Goal: Information Seeking & Learning: Learn about a topic

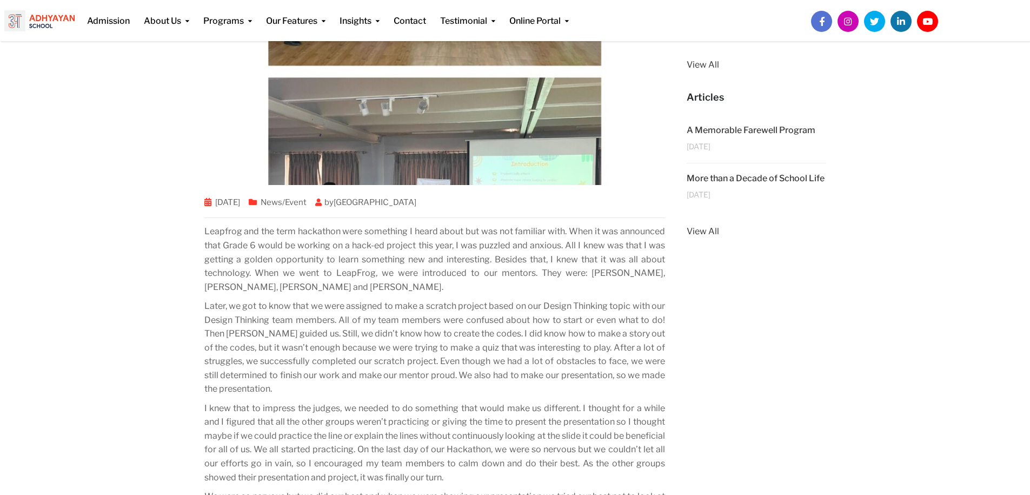
scroll to position [237, 0]
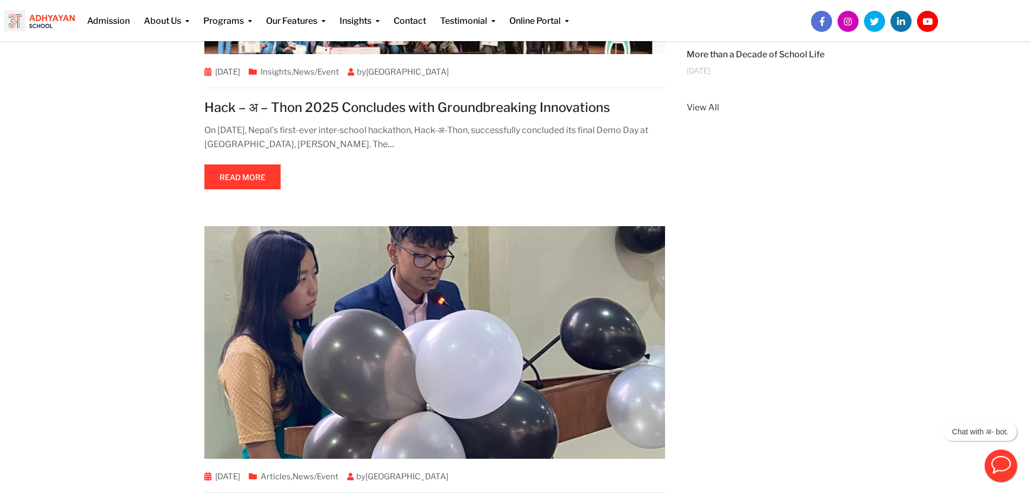
scroll to position [436, 0]
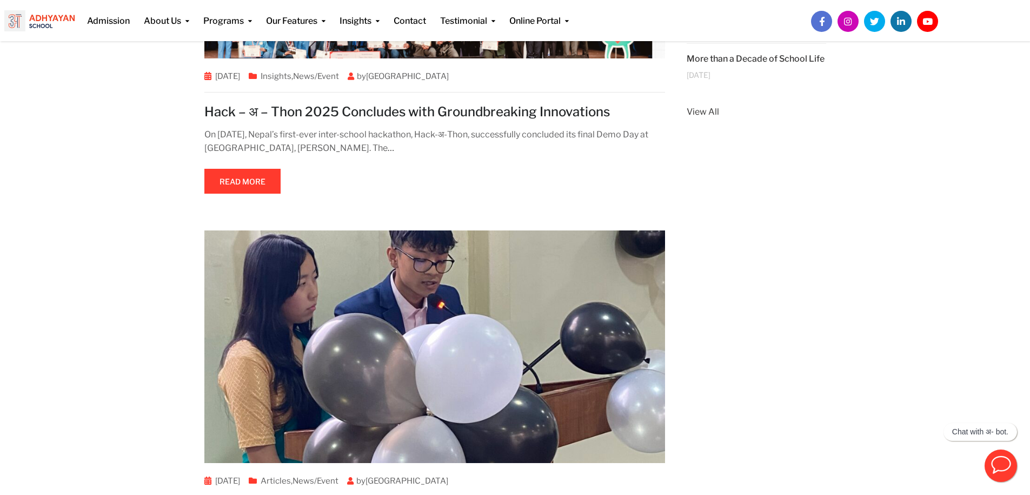
click at [242, 181] on span at bounding box center [242, 181] width 0 height 0
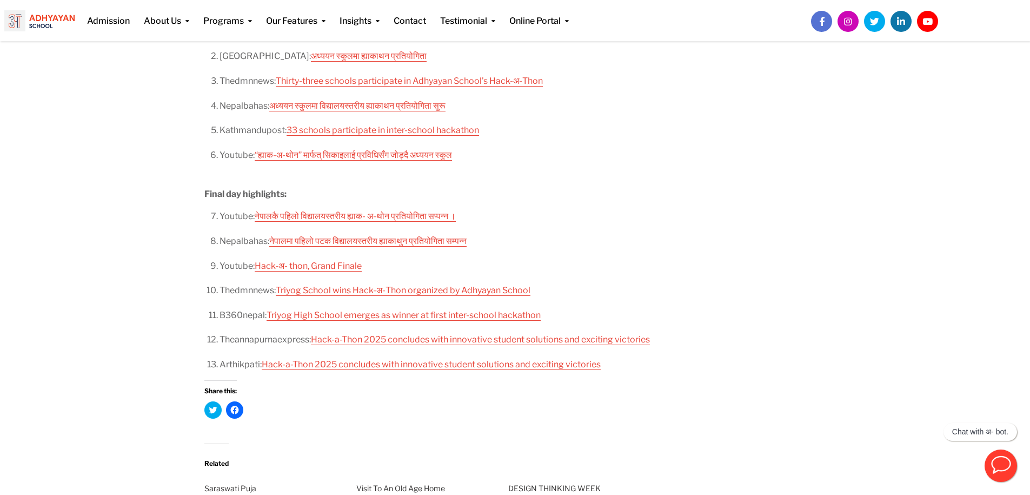
scroll to position [912, 0]
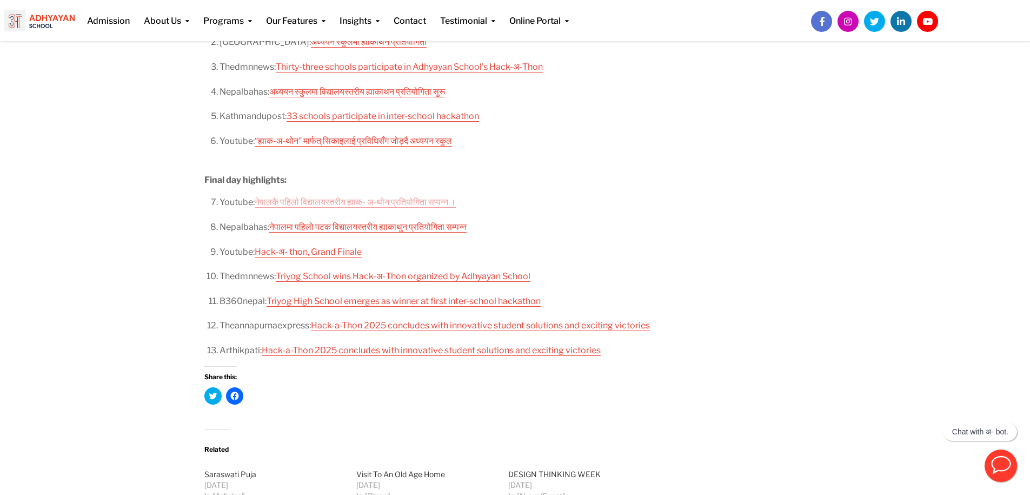
click at [306, 199] on link "नेपालकै पहिलो विद्यालयस्तरीय ह्याक- अ-थोन प्रतियोगिता सप्पन्न ।" at bounding box center [355, 202] width 201 height 11
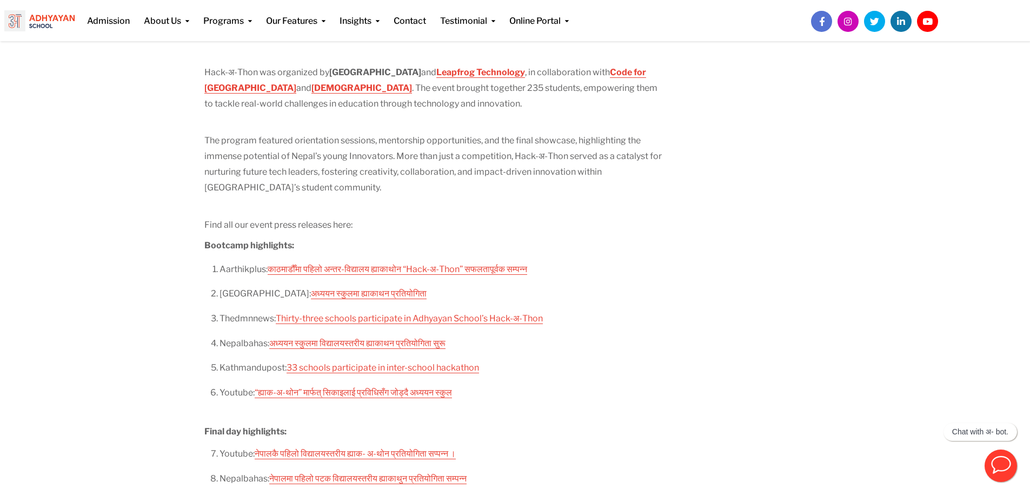
scroll to position [0, 0]
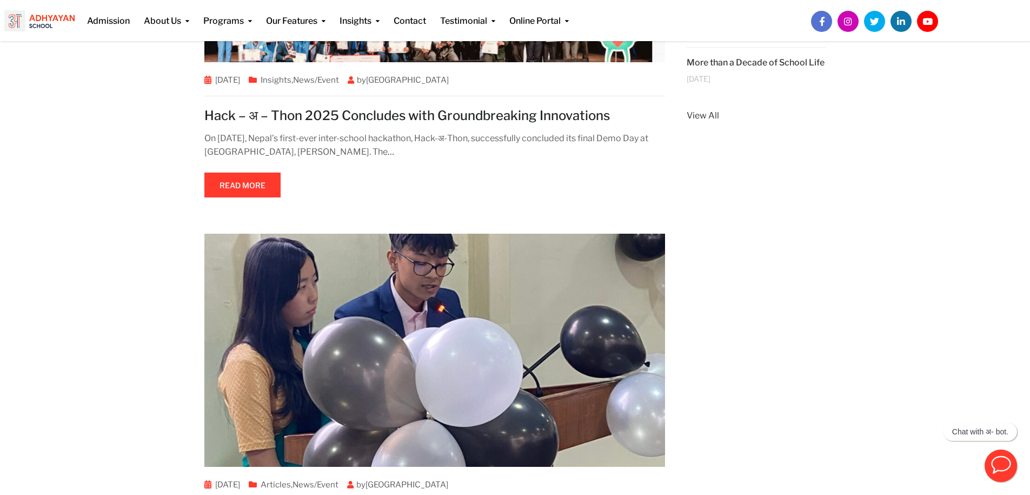
scroll to position [427, 0]
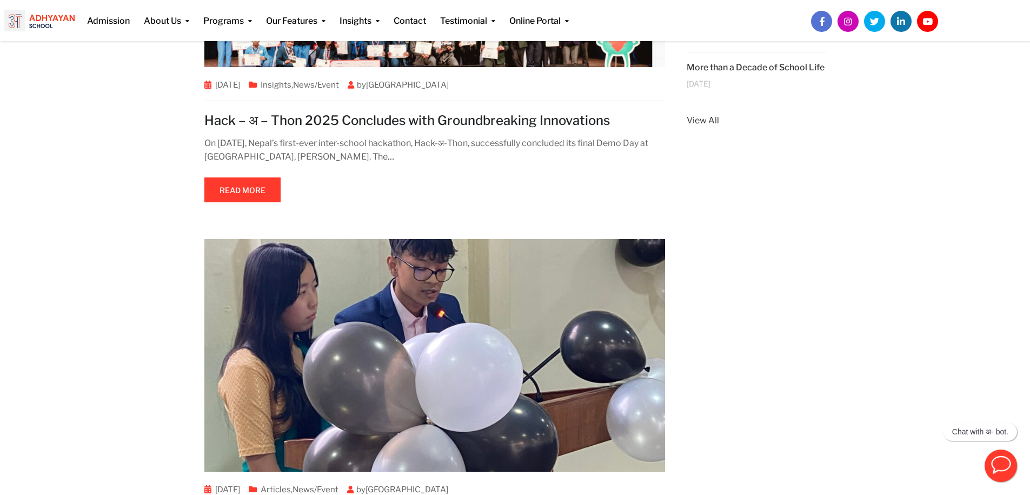
click at [242, 190] on span at bounding box center [242, 190] width 0 height 0
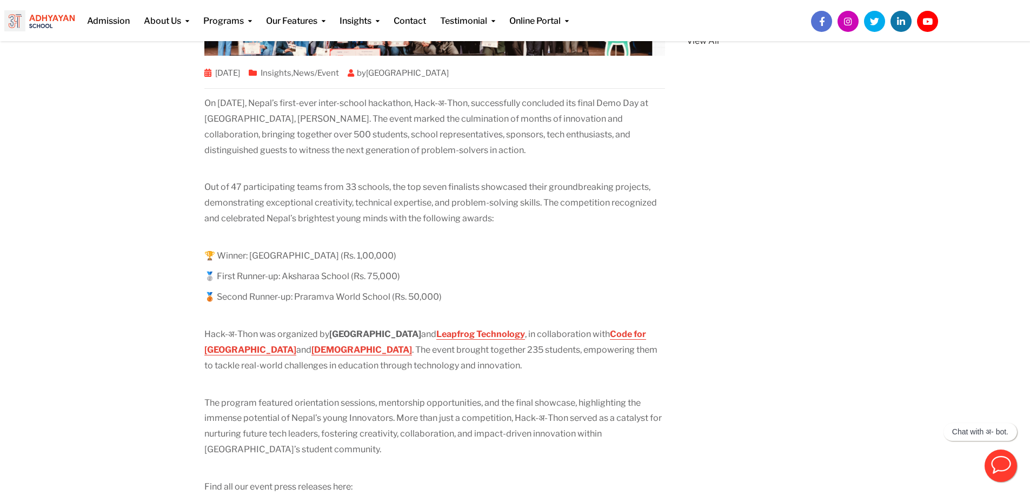
scroll to position [400, 0]
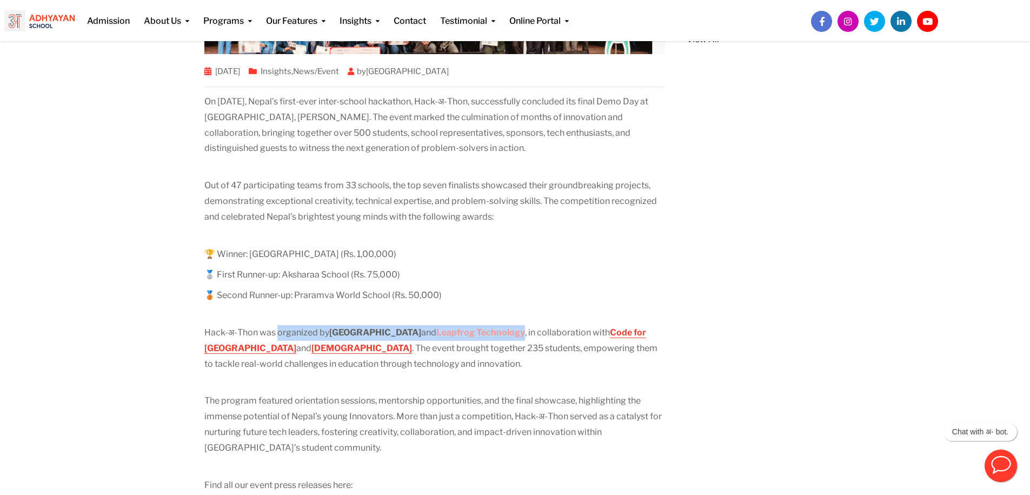
drag, startPoint x: 277, startPoint y: 333, endPoint x: 507, endPoint y: 335, distance: 229.9
click at [507, 335] on p "Hack-अ-Thon was organized by Adhyayan School and Leapfrog Technology , in colla…" at bounding box center [434, 348] width 461 height 47
copy p "organized by Adhyayan School and Leapfrog Technology"
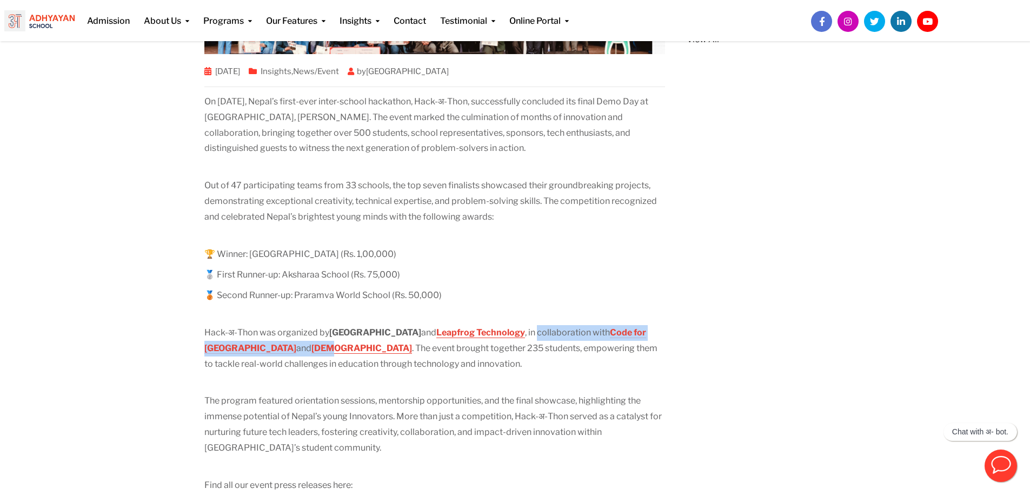
drag, startPoint x: 523, startPoint y: 333, endPoint x: 241, endPoint y: 349, distance: 282.3
click at [241, 349] on p "Hack-अ-Thon was organized by Adhyayan School and Leapfrog Technology , in colla…" at bounding box center [434, 348] width 461 height 47
copy p "collaboration with Code for Nepal and Veda"
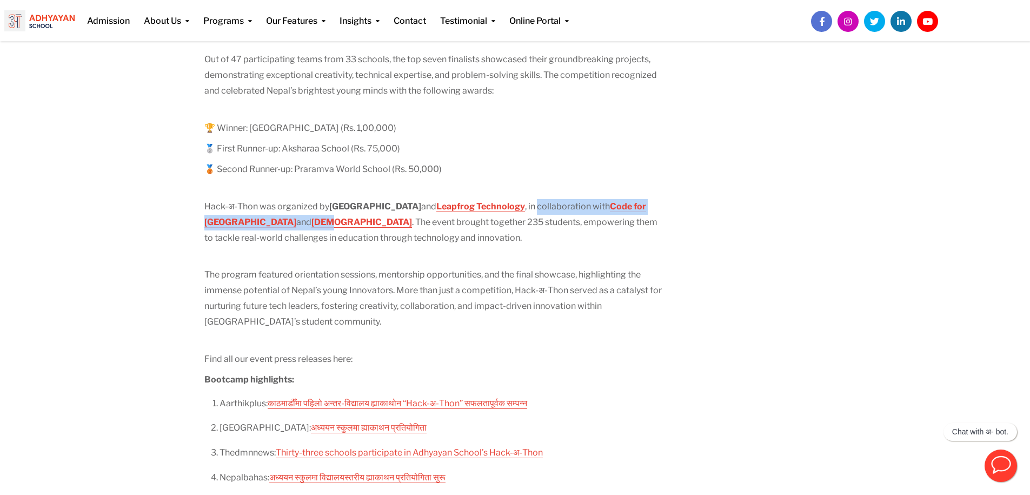
scroll to position [528, 0]
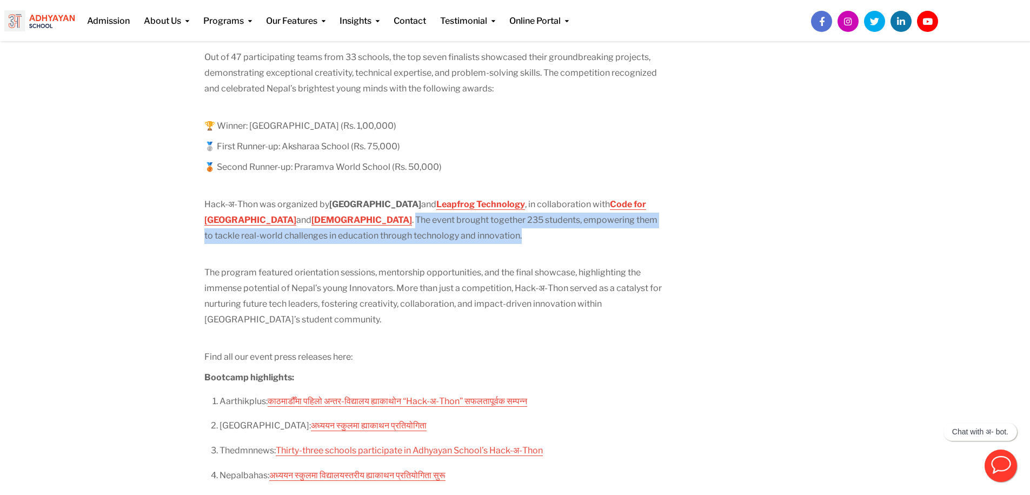
drag, startPoint x: 246, startPoint y: 220, endPoint x: 347, endPoint y: 242, distance: 102.9
click at [347, 242] on p "Hack-अ-Thon was organized by Adhyayan School and Leapfrog Technology , in colla…" at bounding box center [434, 220] width 461 height 47
copy p "The event brought together 235 students, empowering them to tackle real-world c…"
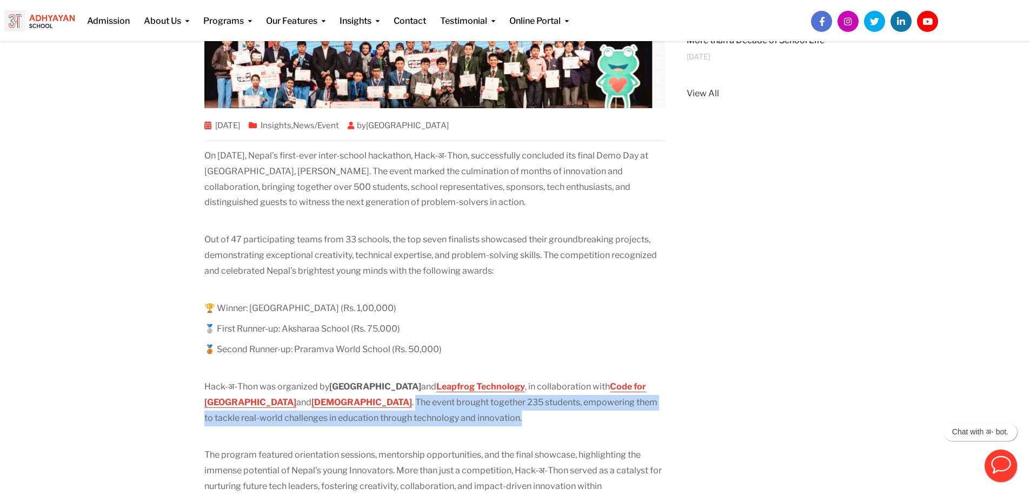
scroll to position [346, 0]
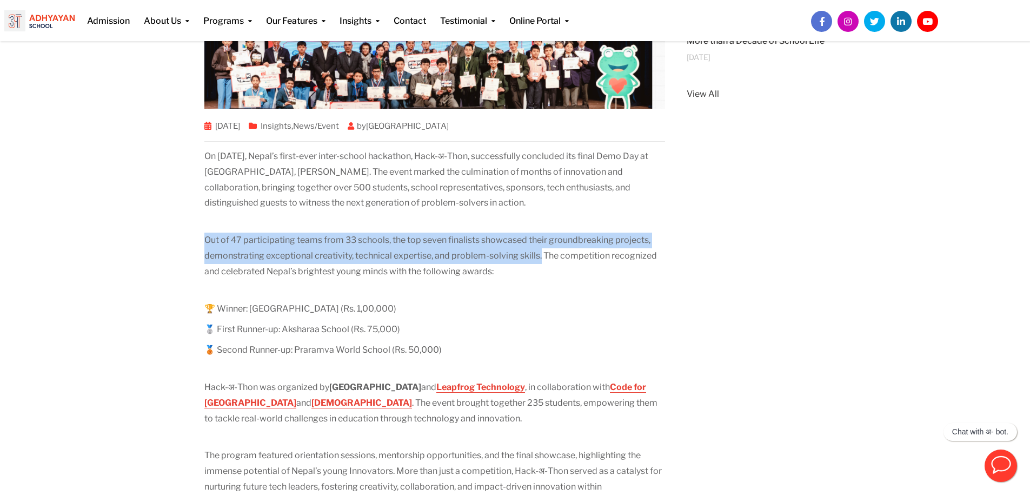
drag, startPoint x: 204, startPoint y: 239, endPoint x: 540, endPoint y: 254, distance: 336.3
click at [540, 254] on p "Out of 47 participating teams from 33 schools, the top seven finalists showcase…" at bounding box center [434, 256] width 461 height 47
copy p "Out of 47 participating teams from 33 schools, the top seven finalists showcase…"
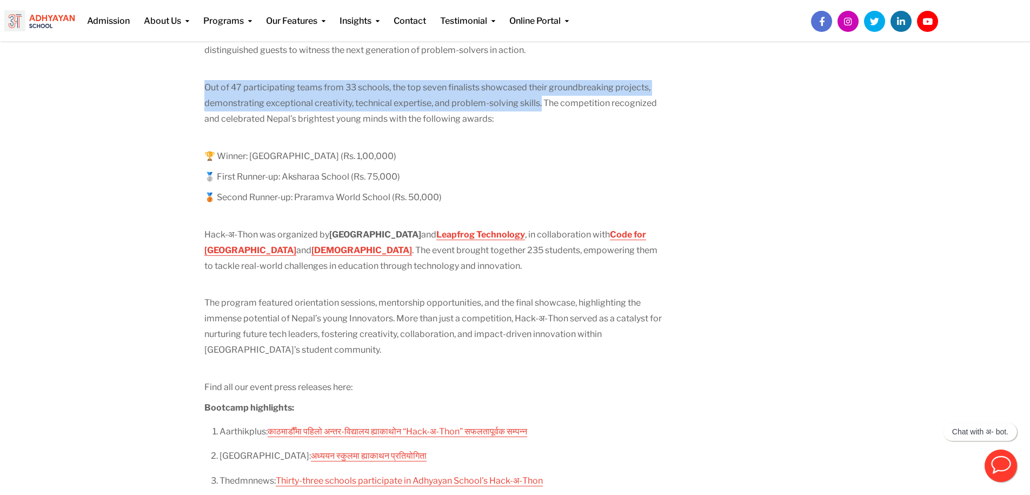
scroll to position [505, 0]
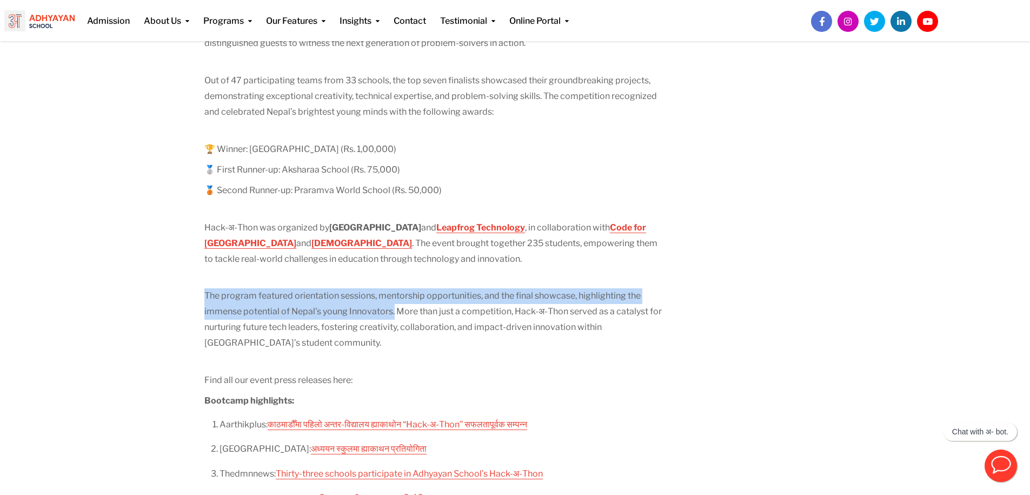
drag, startPoint x: 205, startPoint y: 294, endPoint x: 394, endPoint y: 316, distance: 190.5
click at [394, 316] on p "The program featured orientation sessions, mentorship opportunities, and the fi…" at bounding box center [434, 319] width 461 height 62
copy p "The program featured orientation sessions, mentorship opportunities, and the fi…"
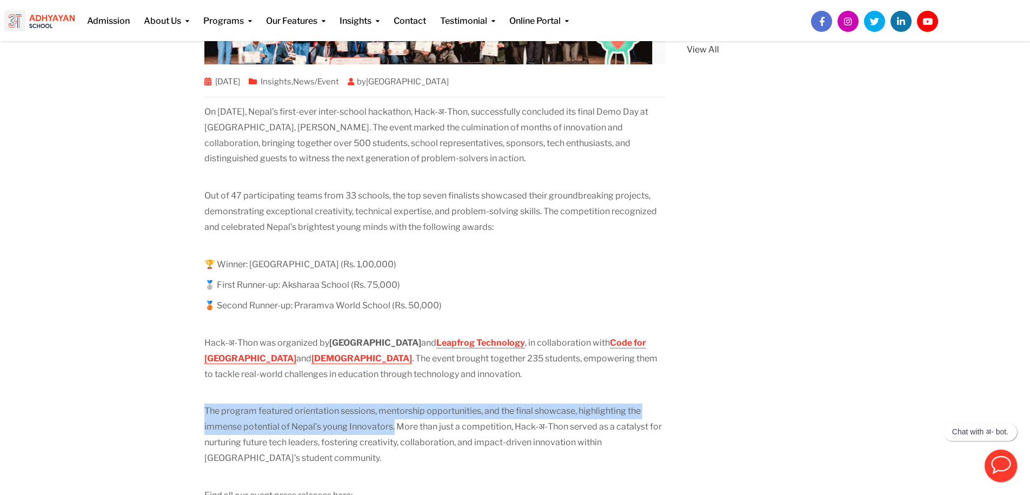
scroll to position [388, 0]
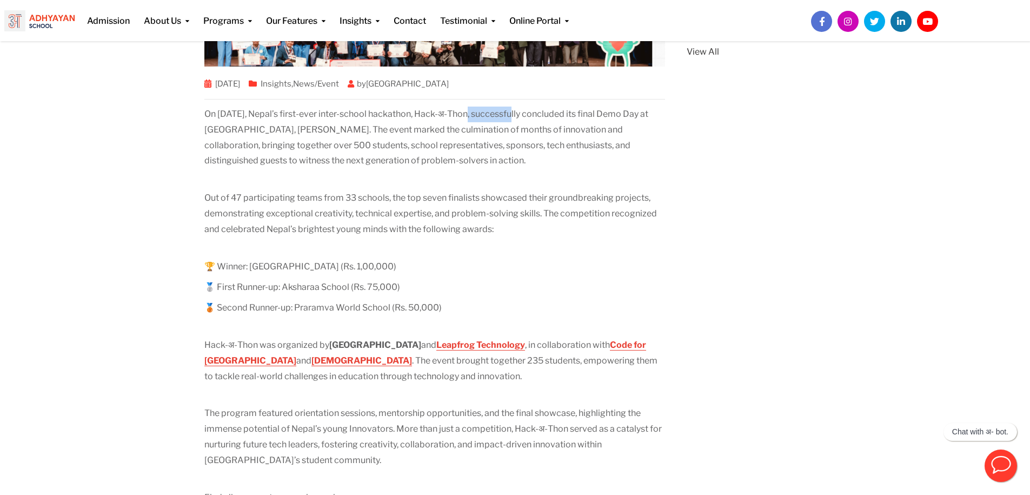
drag, startPoint x: 463, startPoint y: 114, endPoint x: 513, endPoint y: 114, distance: 50.3
click at [513, 114] on p "On February 19, 2025, Nepal’s first-ever inter-school hackathon, Hack-अ-Thon, s…" at bounding box center [434, 138] width 461 height 62
copy p "Hack-अ-Thon"
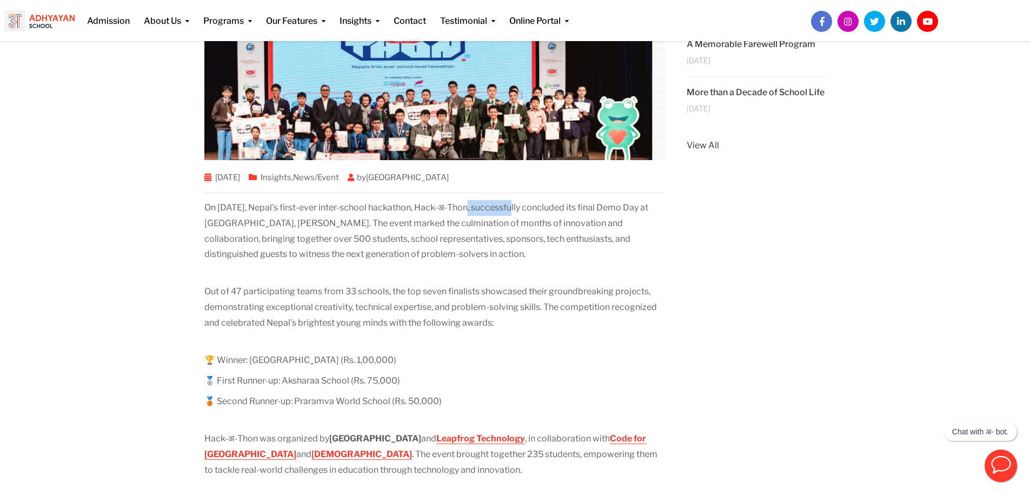
scroll to position [293, 0]
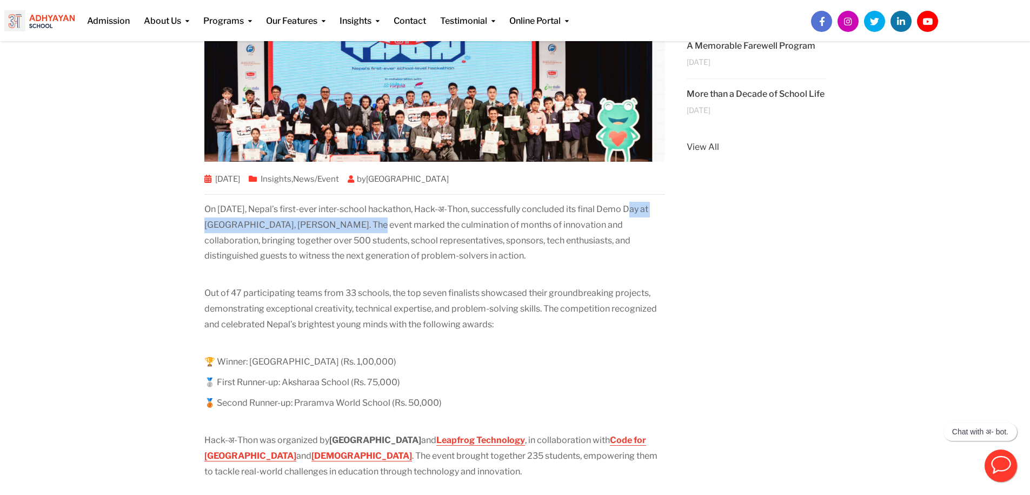
drag, startPoint x: 627, startPoint y: 207, endPoint x: 363, endPoint y: 223, distance: 264.0
click at [364, 222] on p "On February 19, 2025, Nepal’s first-ever inter-school hackathon, Hack-अ-Thon, s…" at bounding box center [434, 233] width 461 height 62
copy p "inal Demo Day at Rastriya Naachghar, Jamal."
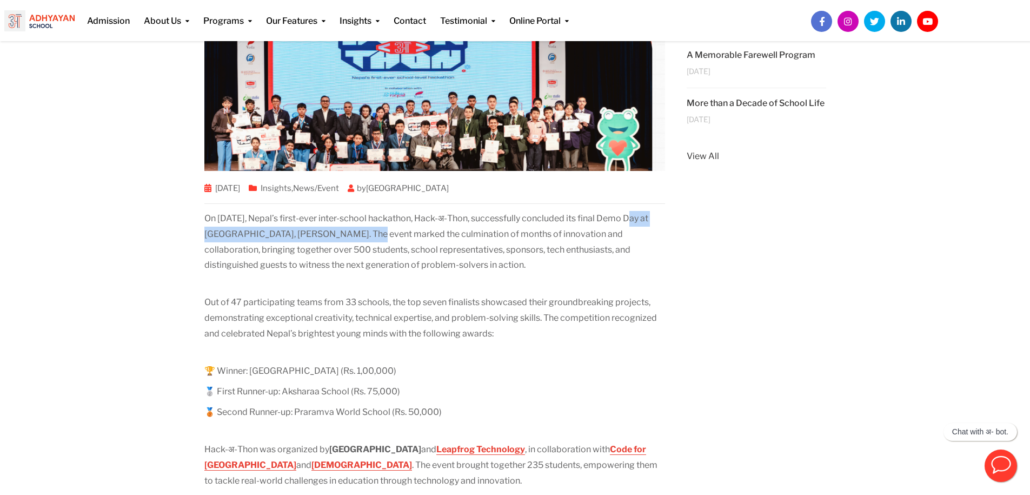
scroll to position [279, 0]
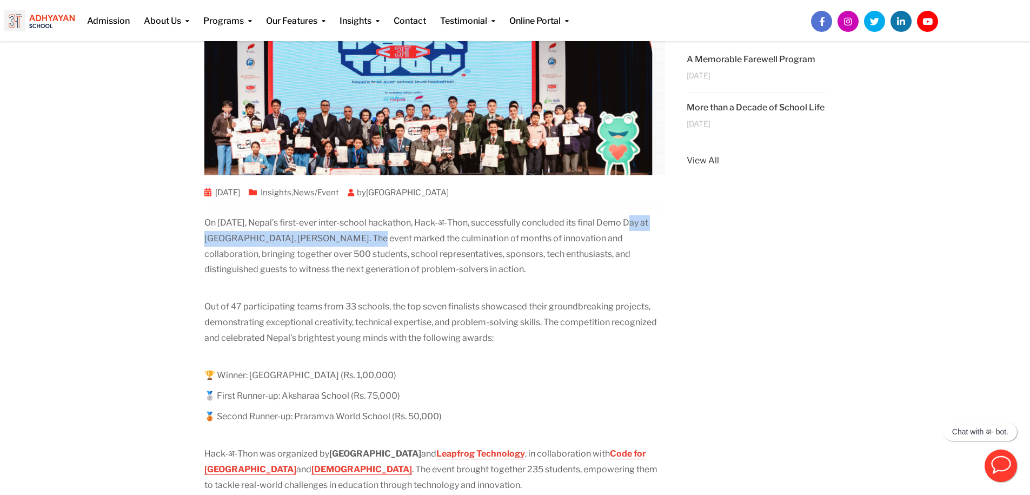
drag, startPoint x: 367, startPoint y: 235, endPoint x: 531, endPoint y: 265, distance: 167.1
click at [531, 265] on p "On February 19, 2025, Nepal’s first-ever inter-school hackathon, Hack-अ-Thon, s…" at bounding box center [434, 246] width 461 height 62
copy p "The event marked the culmination of months of innovation and collaboration, bri…"
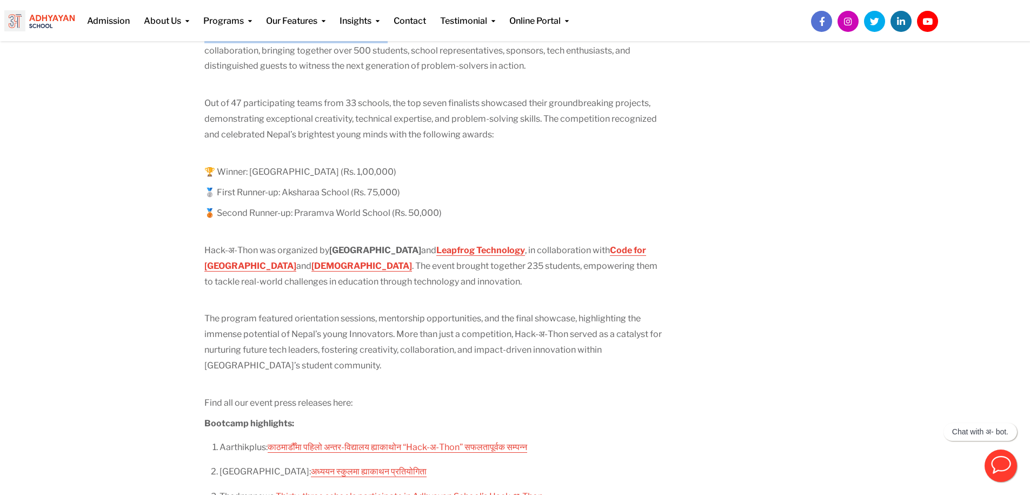
scroll to position [486, 0]
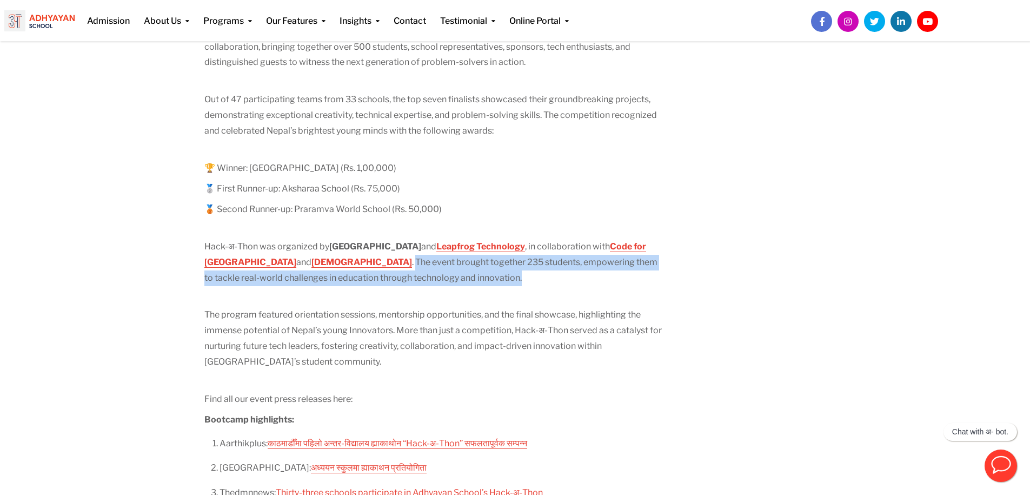
drag, startPoint x: 245, startPoint y: 262, endPoint x: 346, endPoint y: 278, distance: 102.4
click at [347, 277] on p "Hack-अ-Thon was organized by Adhyayan School and Leapfrog Technology , in colla…" at bounding box center [434, 262] width 461 height 47
copy p "The event brought together 235 students, empowering them to tackle real-world c…"
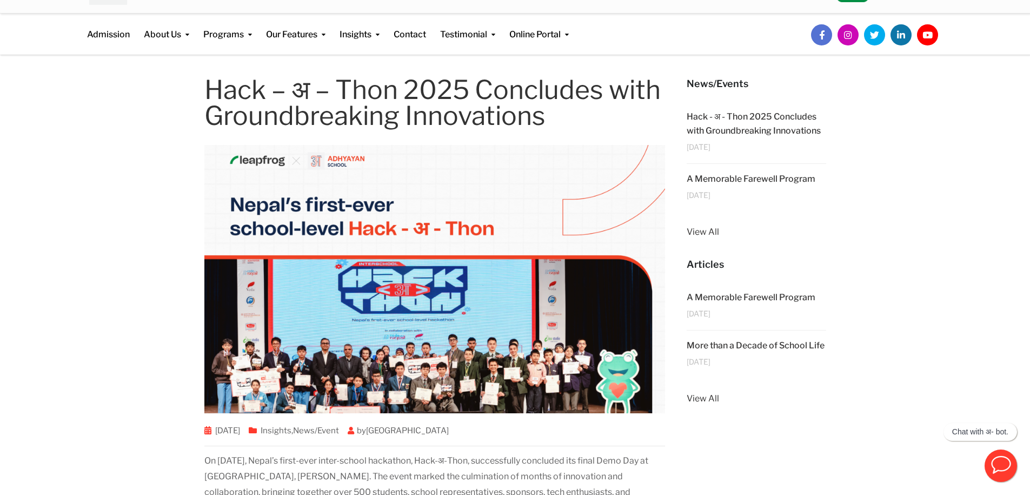
scroll to position [0, 0]
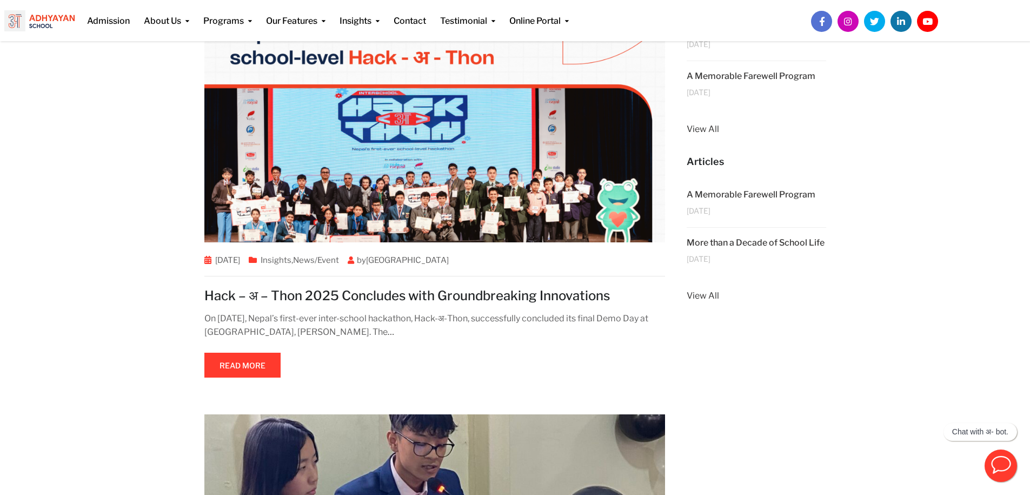
scroll to position [252, 0]
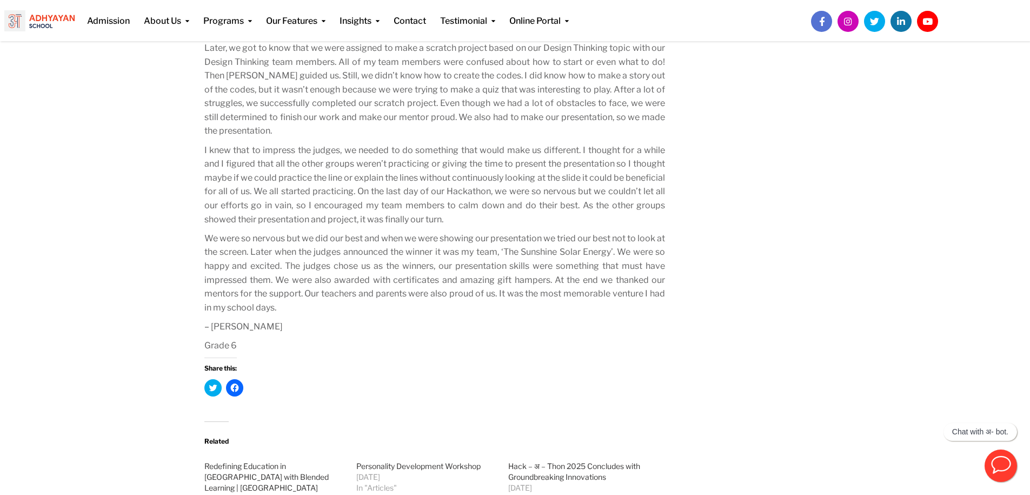
scroll to position [521, 0]
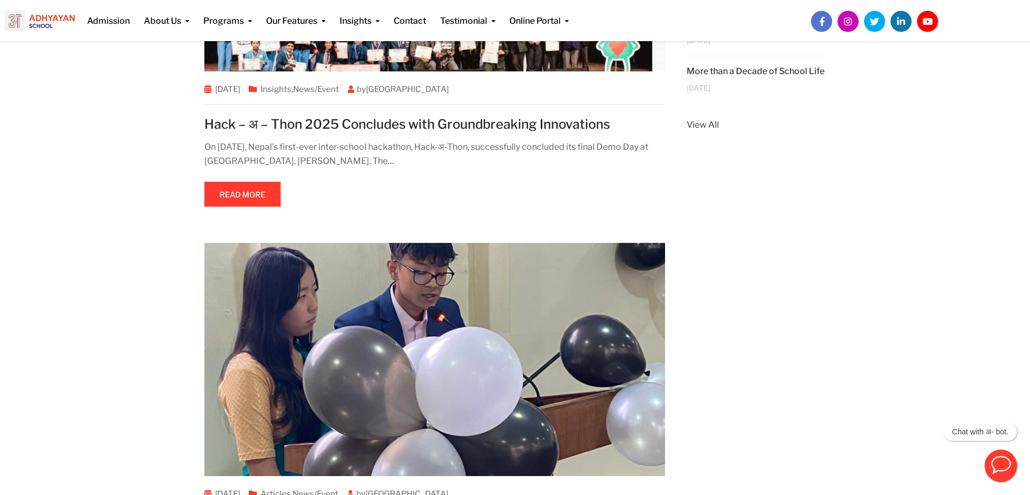
scroll to position [414, 0]
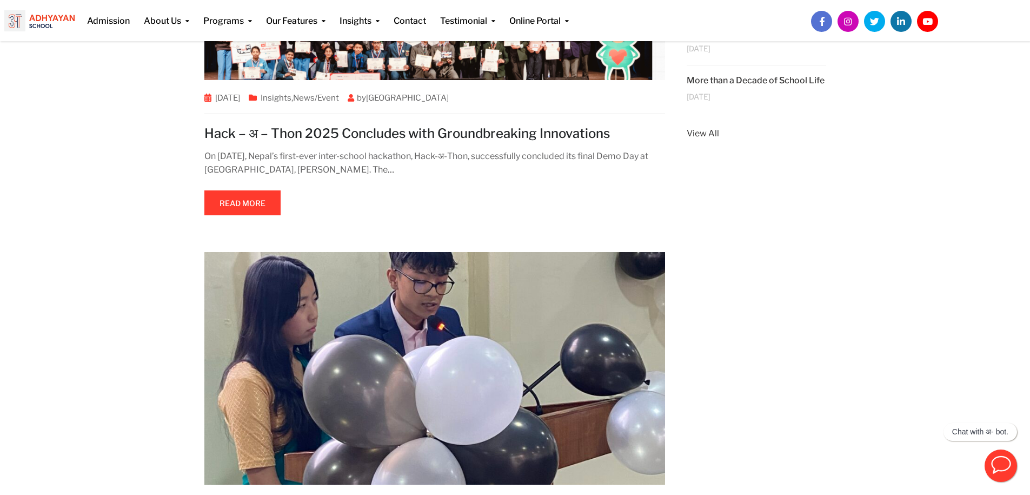
click at [262, 202] on link "Read more" at bounding box center [242, 202] width 76 height 25
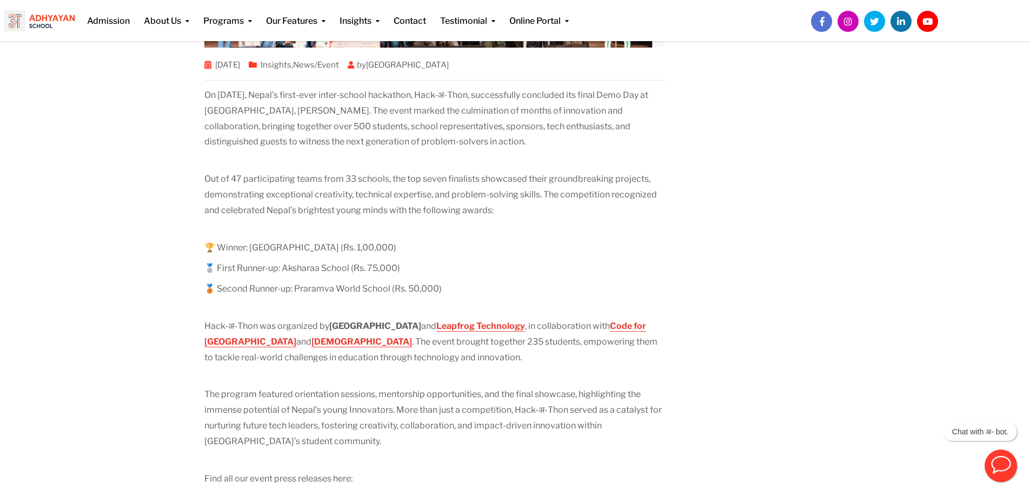
scroll to position [408, 0]
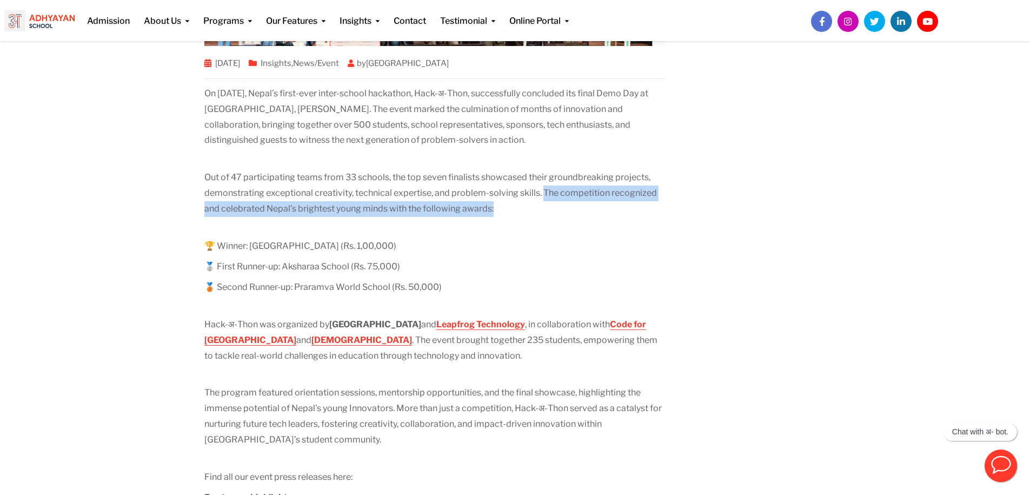
drag, startPoint x: 542, startPoint y: 192, endPoint x: 517, endPoint y: 211, distance: 32.0
click at [505, 211] on p "Out of 47 participating teams from 33 schools, the top seven finalists showcase…" at bounding box center [434, 193] width 461 height 47
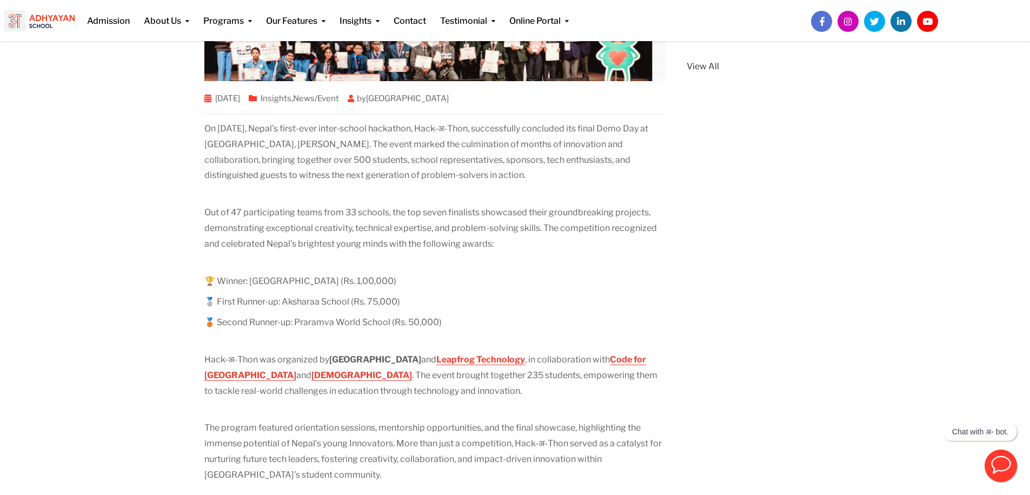
scroll to position [369, 0]
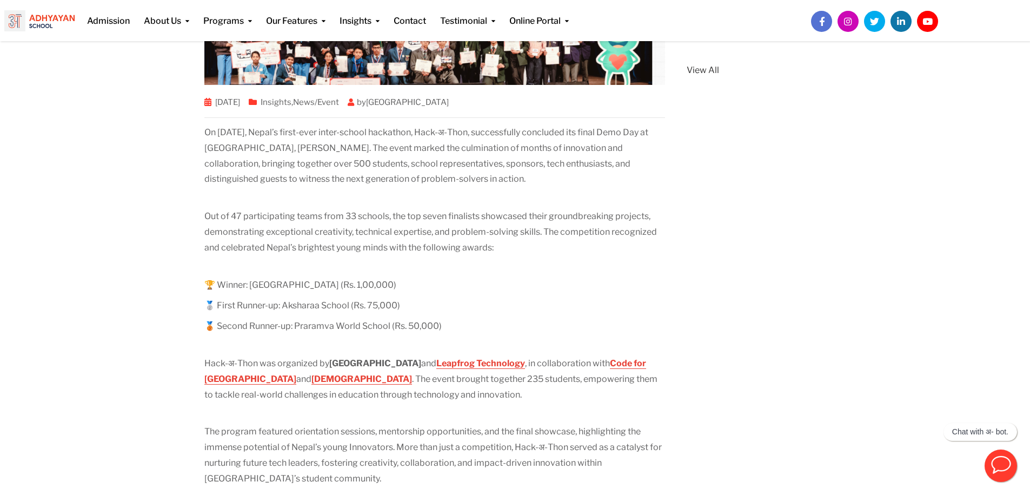
drag, startPoint x: 366, startPoint y: 148, endPoint x: 531, endPoint y: 182, distance: 167.9
click at [531, 182] on p "On February 19, 2025, Nepal’s first-ever inter-school hackathon, Hack-अ-Thon, s…" at bounding box center [434, 156] width 461 height 62
copy p "The event marked the culmination of months of innovation and collaboration, bri…"
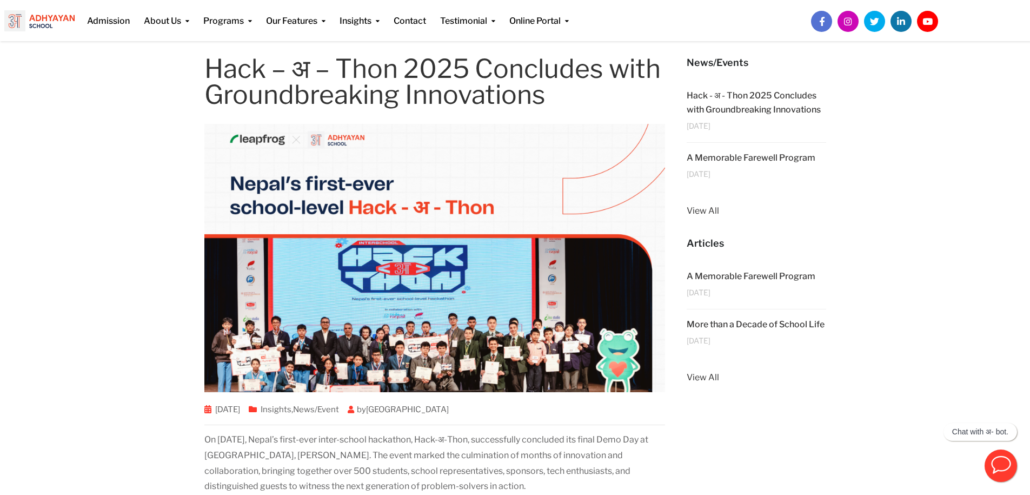
scroll to position [0, 0]
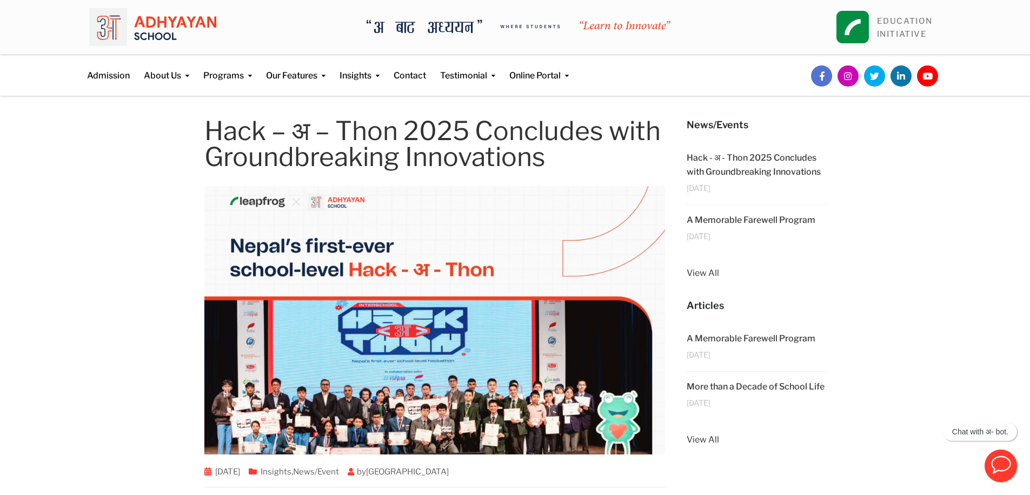
click at [199, 27] on img at bounding box center [152, 27] width 127 height 38
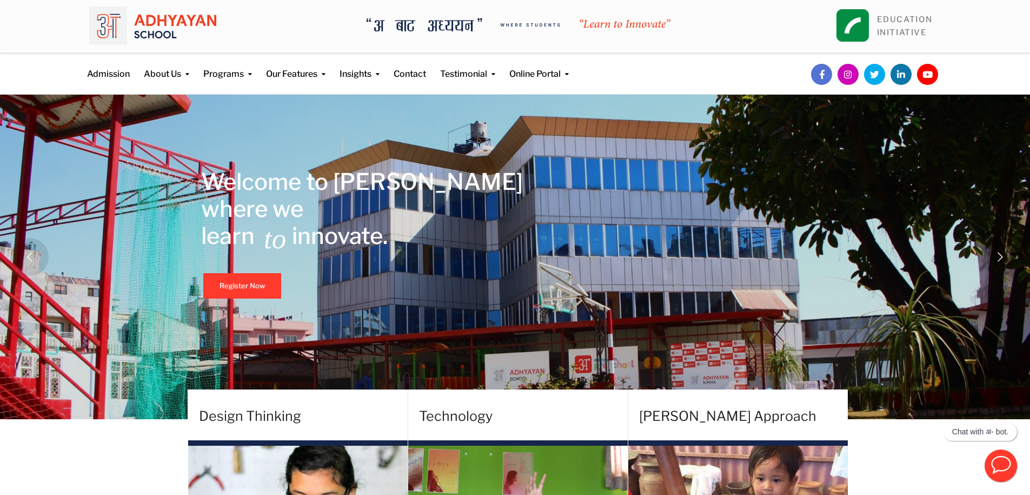
scroll to position [2, 0]
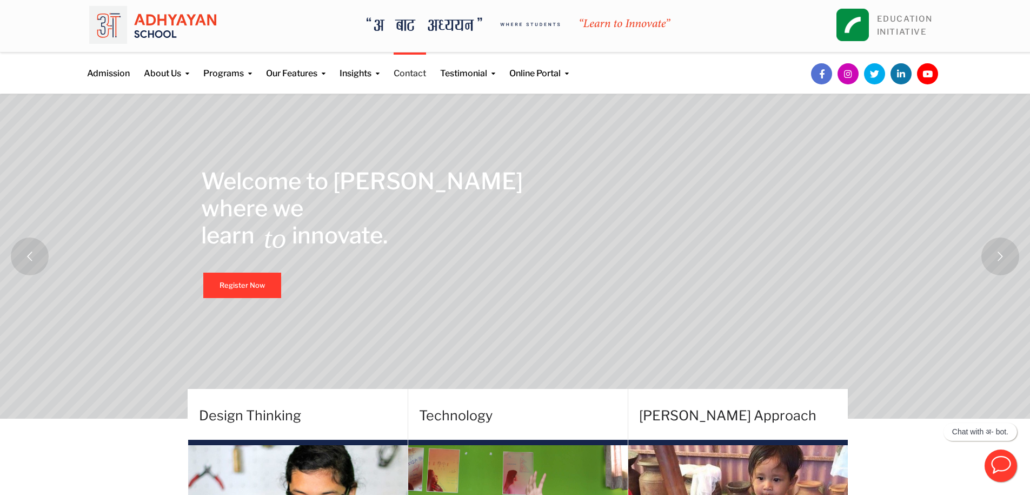
click at [419, 75] on link "Contact" at bounding box center [410, 66] width 32 height 28
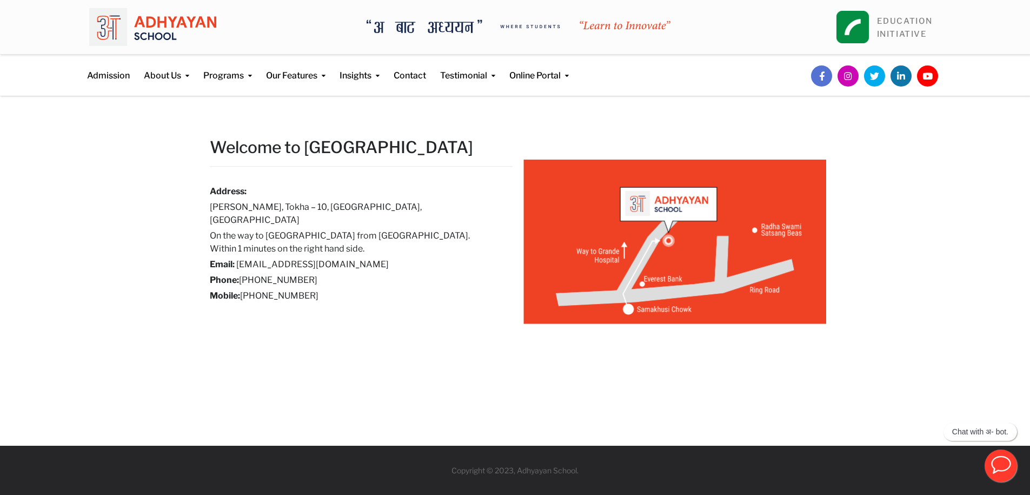
click at [389, 116] on div "Welcome to [GEOGRAPHIC_DATA] Address: [GEOGRAPHIC_DATA], [GEOGRAPHIC_DATA] – 10…" at bounding box center [516, 271] width 644 height 328
